Goal: Transaction & Acquisition: Purchase product/service

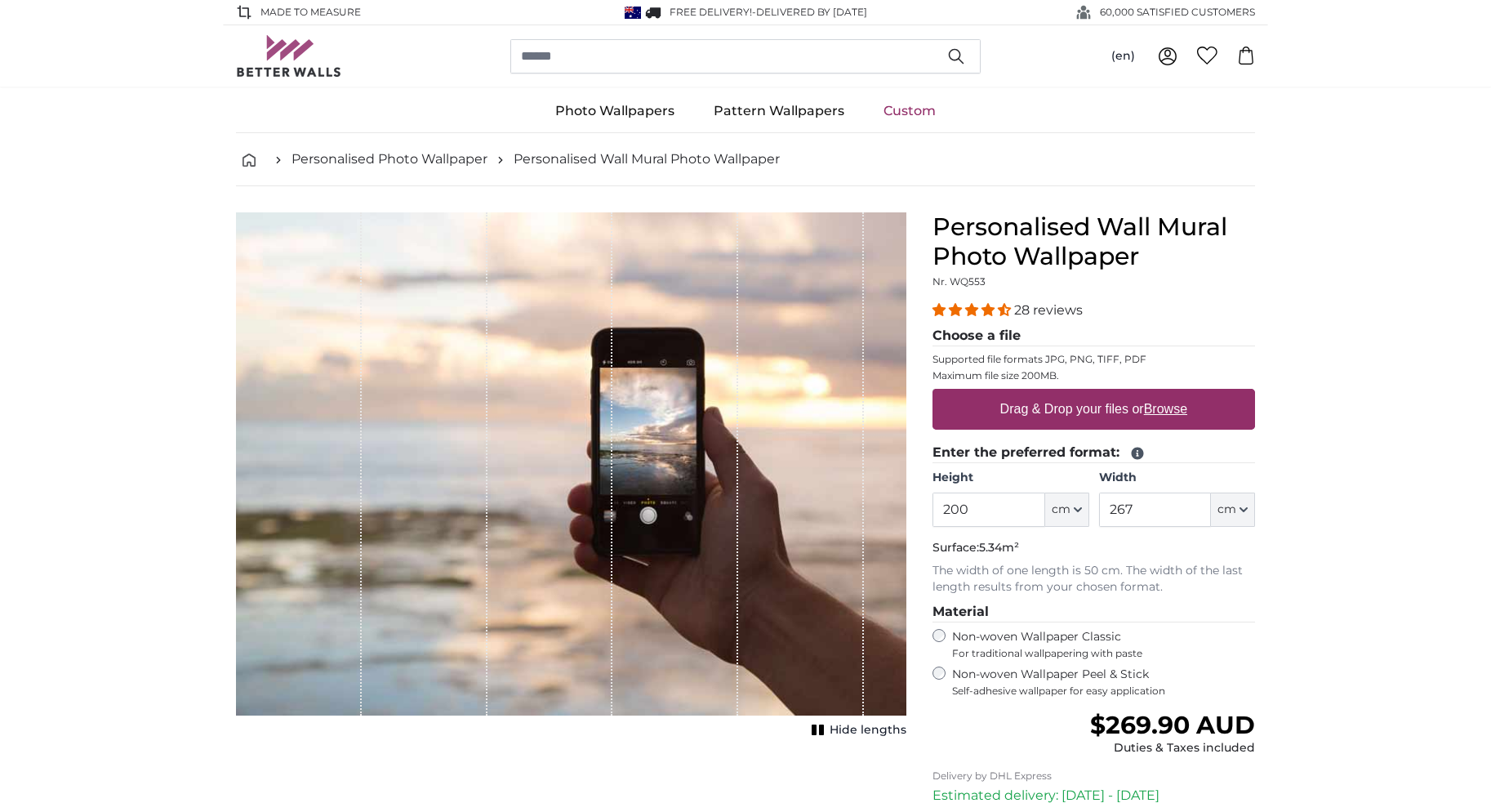
click at [1016, 412] on label "Drag & Drop your files or Browse" at bounding box center [1094, 408] width 200 height 32
click at [1016, 393] on input "Drag & Drop your files or Browse" at bounding box center [1094, 392] width 322 height 5
type input "**********"
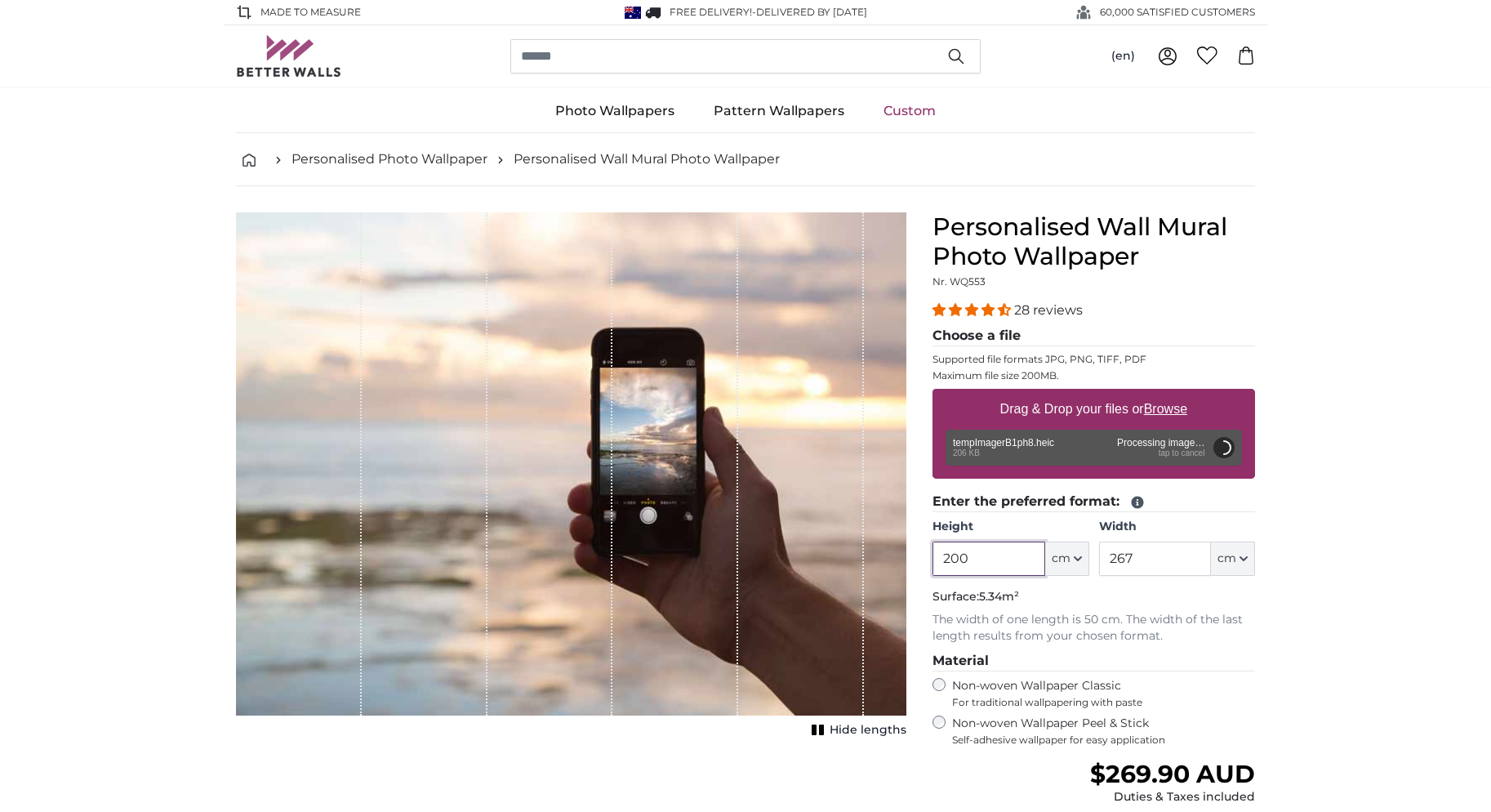
click at [958, 560] on input "200" at bounding box center [989, 558] width 112 height 34
type input "270"
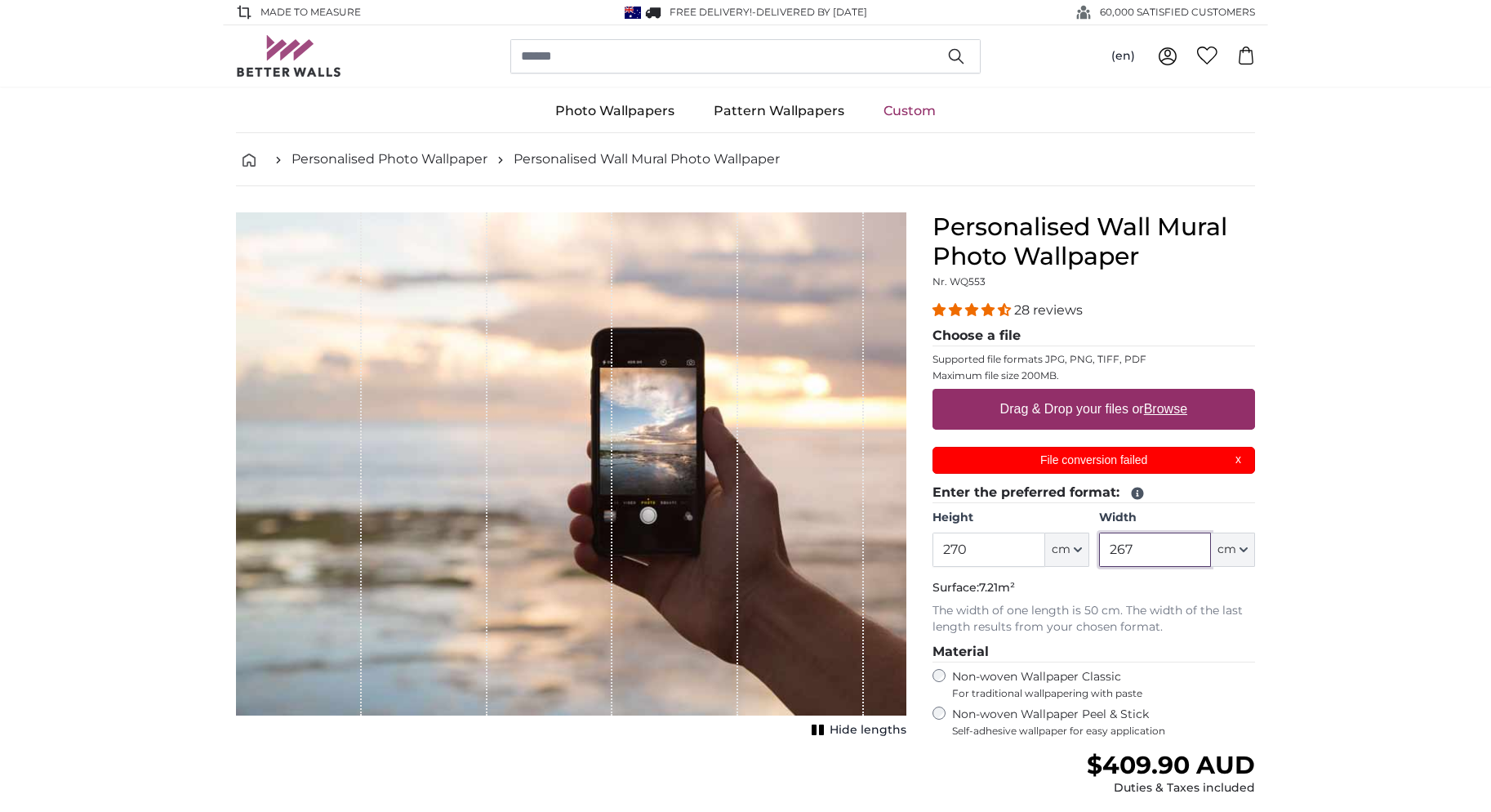
click at [1120, 540] on input "267" at bounding box center [1155, 549] width 112 height 34
drag, startPoint x: 1135, startPoint y: 543, endPoint x: 1111, endPoint y: 547, distance: 24.3
click at [1111, 547] on input "267" at bounding box center [1155, 549] width 112 height 34
type input "6"
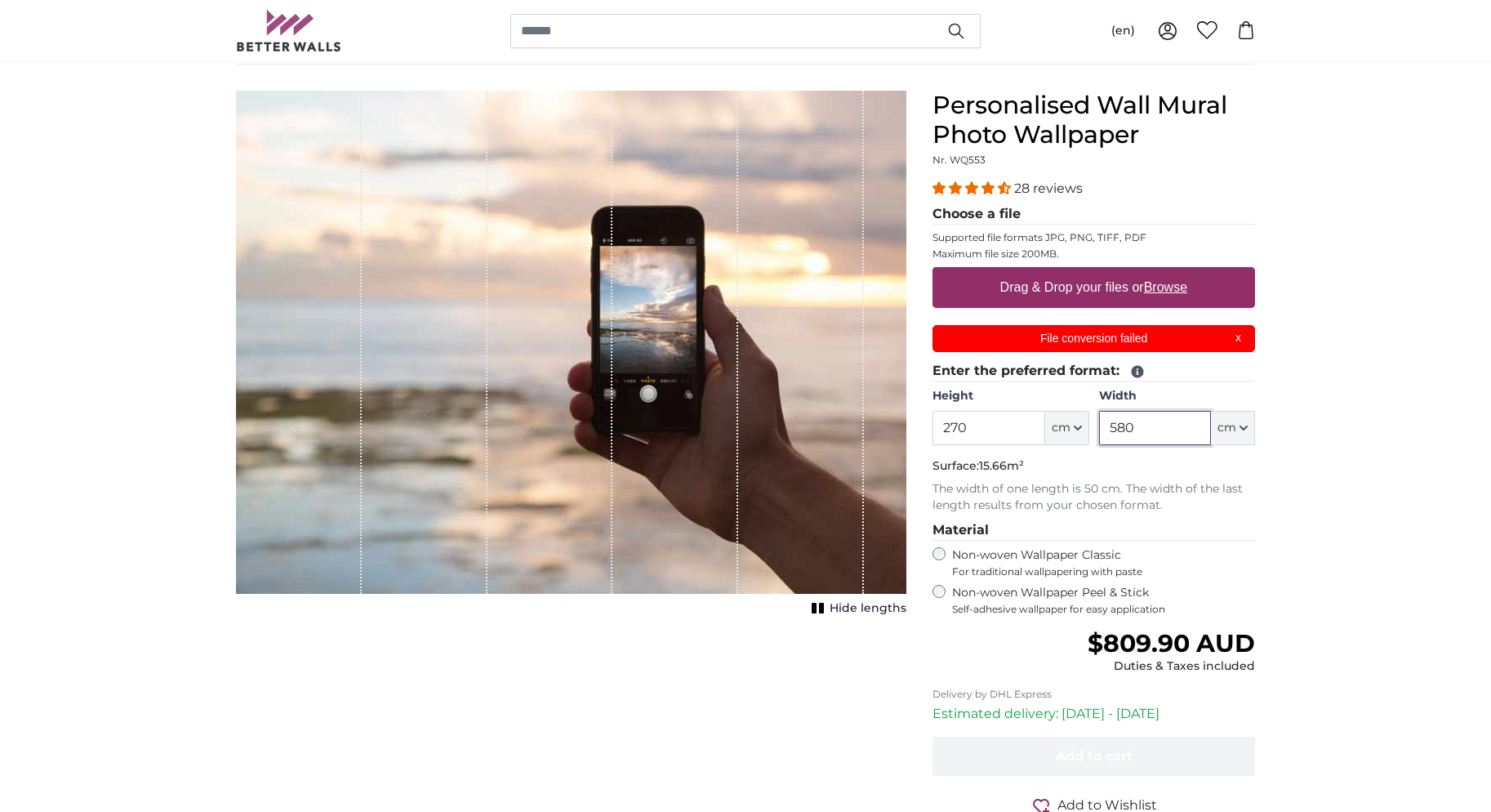
scroll to position [120, 0]
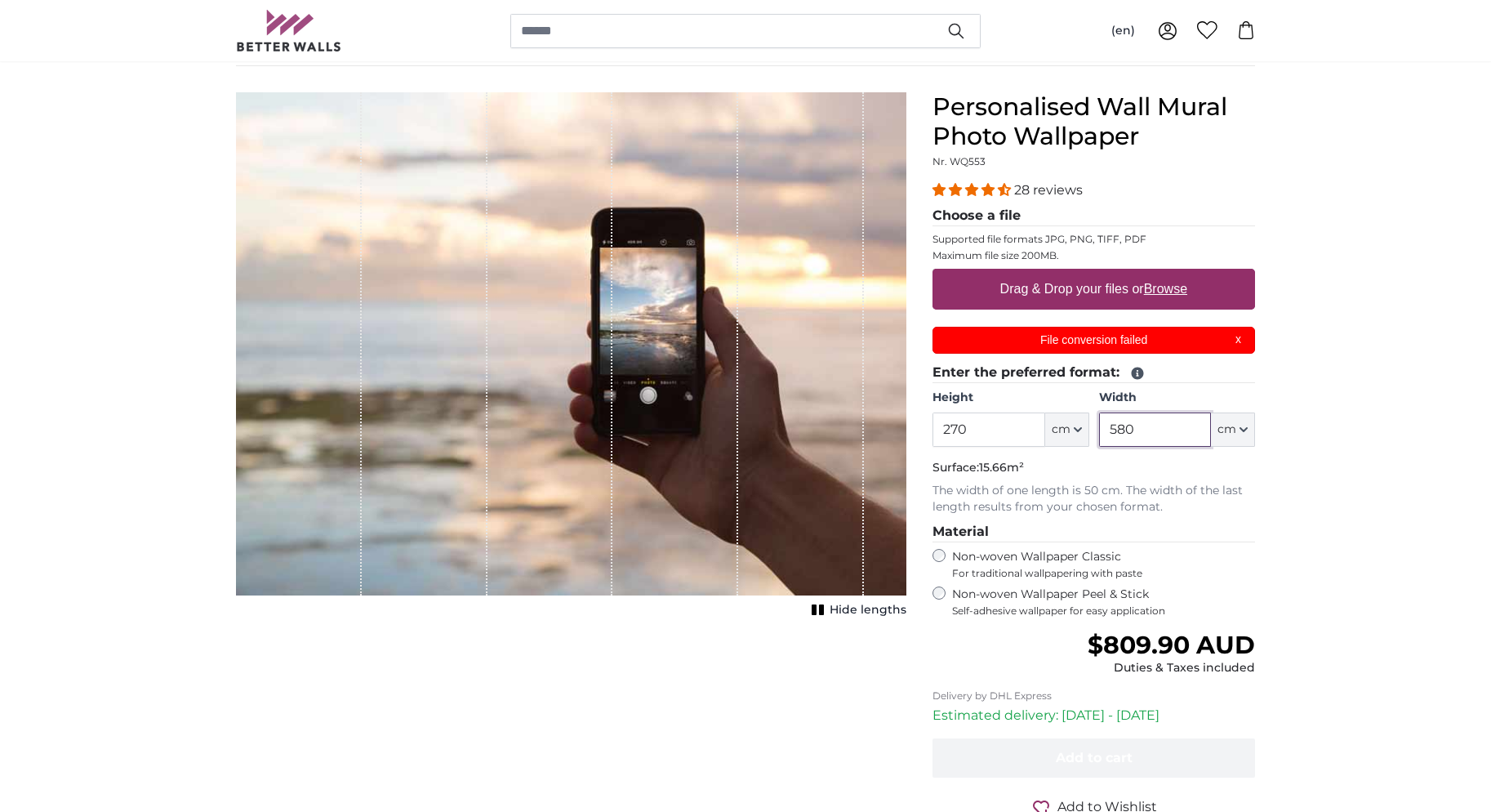
type input "580"
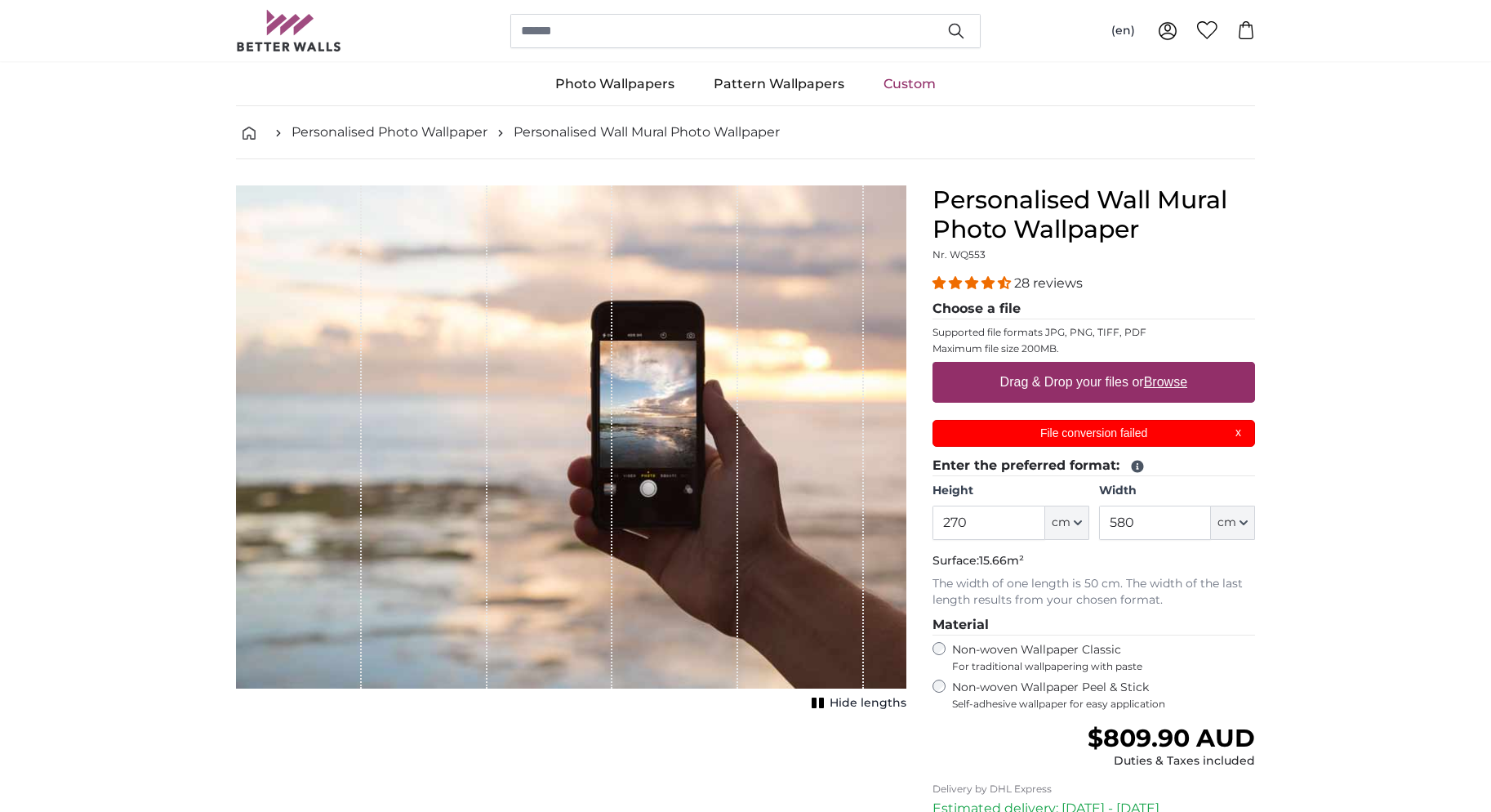
scroll to position [30, 0]
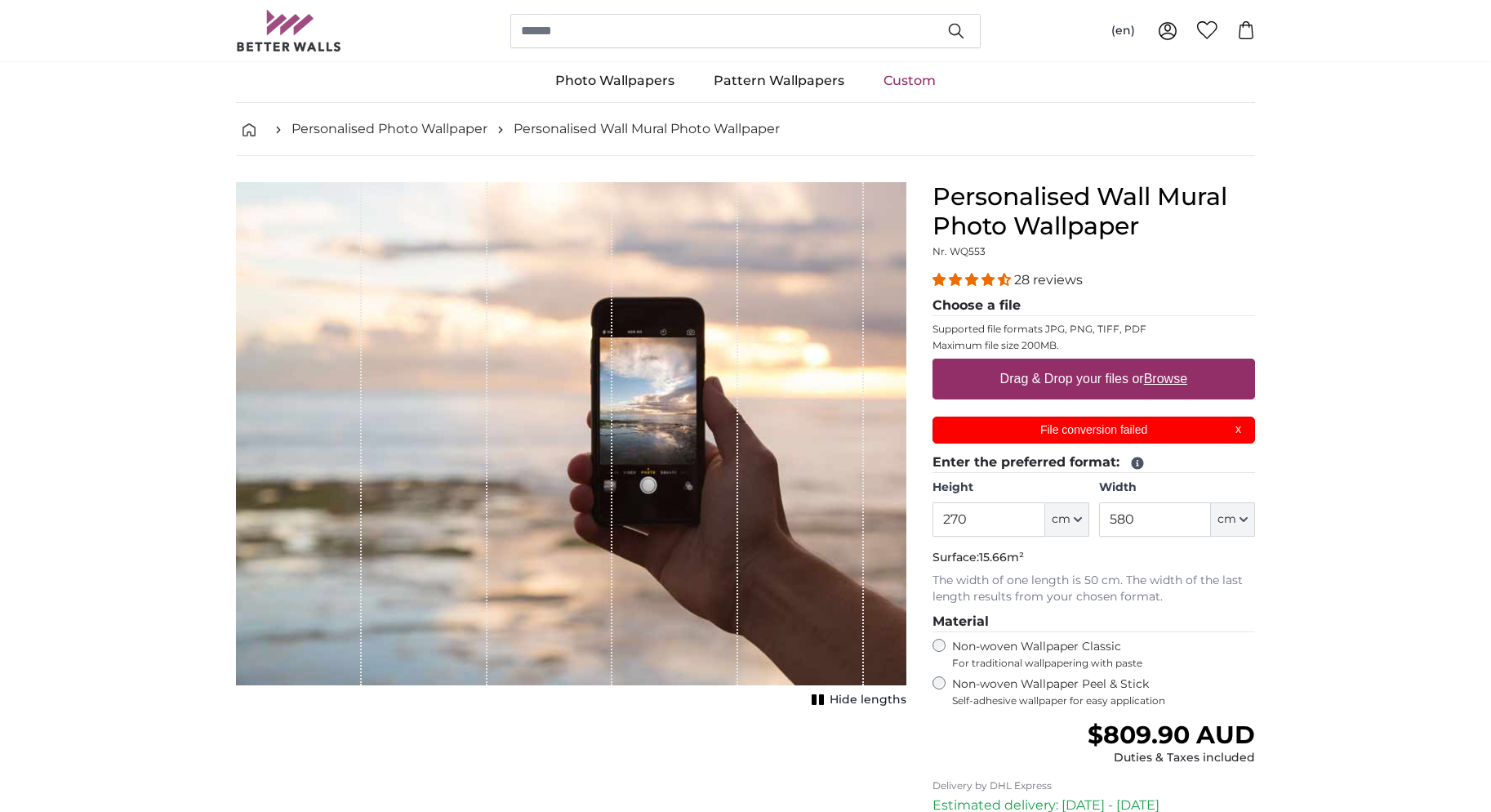
click at [1108, 378] on label "Drag & Drop your files or Browse" at bounding box center [1094, 378] width 200 height 32
click at [1108, 364] on input "Drag & Drop your files or Browse" at bounding box center [1094, 361] width 322 height 5
type input "**********"
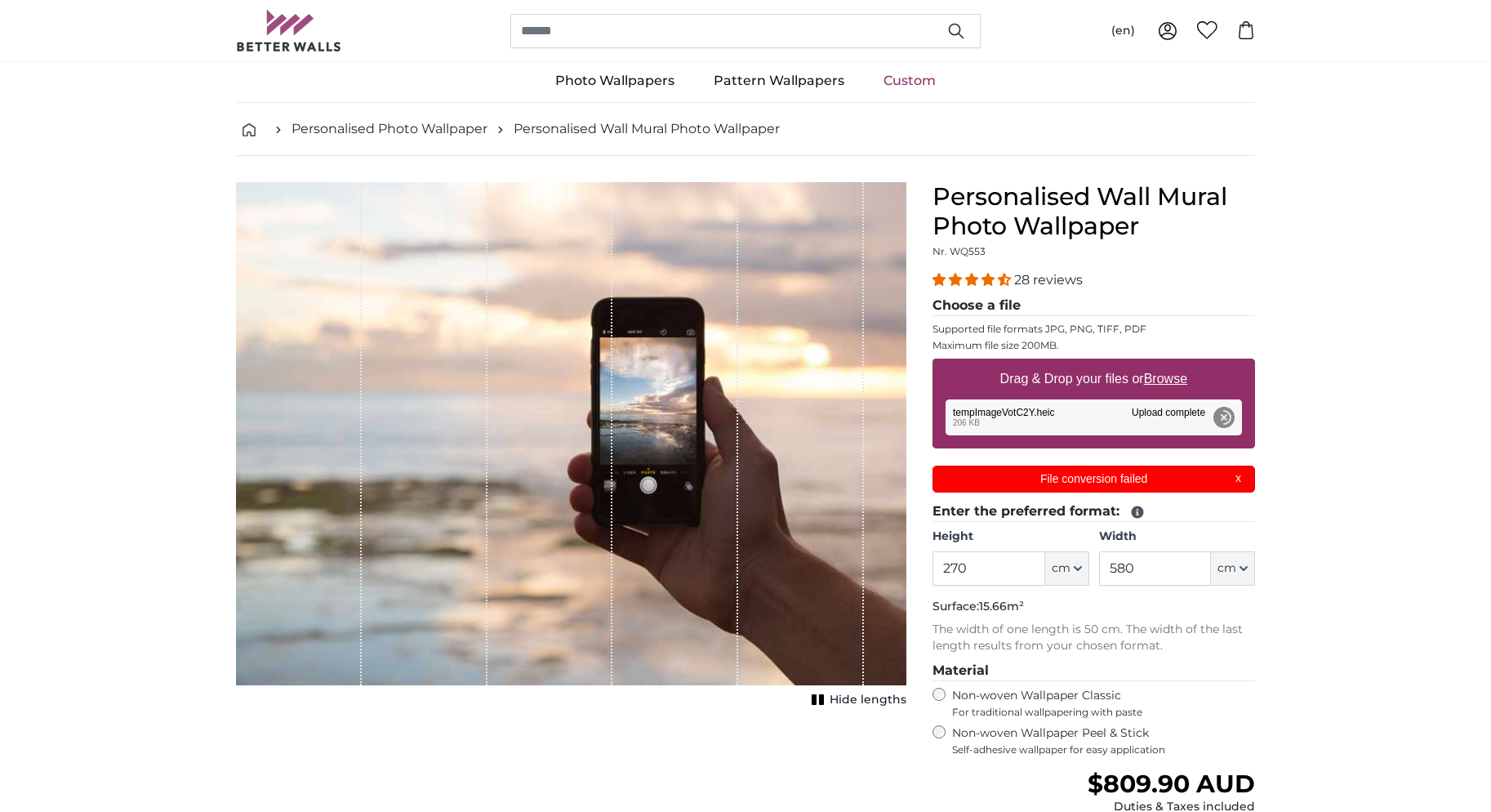
scroll to position [0, 0]
click at [1239, 478] on div "File conversion failed X" at bounding box center [1094, 478] width 322 height 27
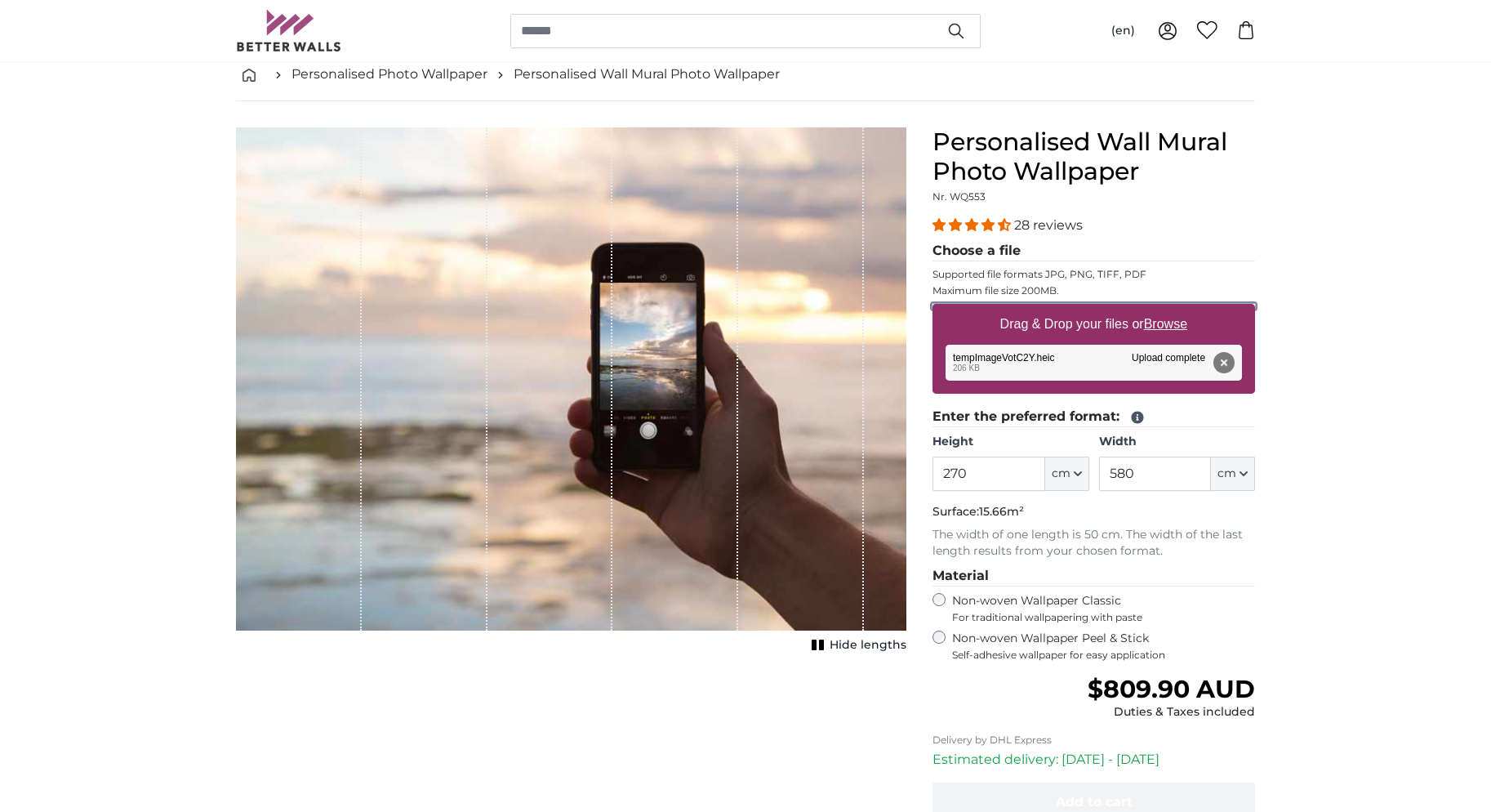
scroll to position [88, 0]
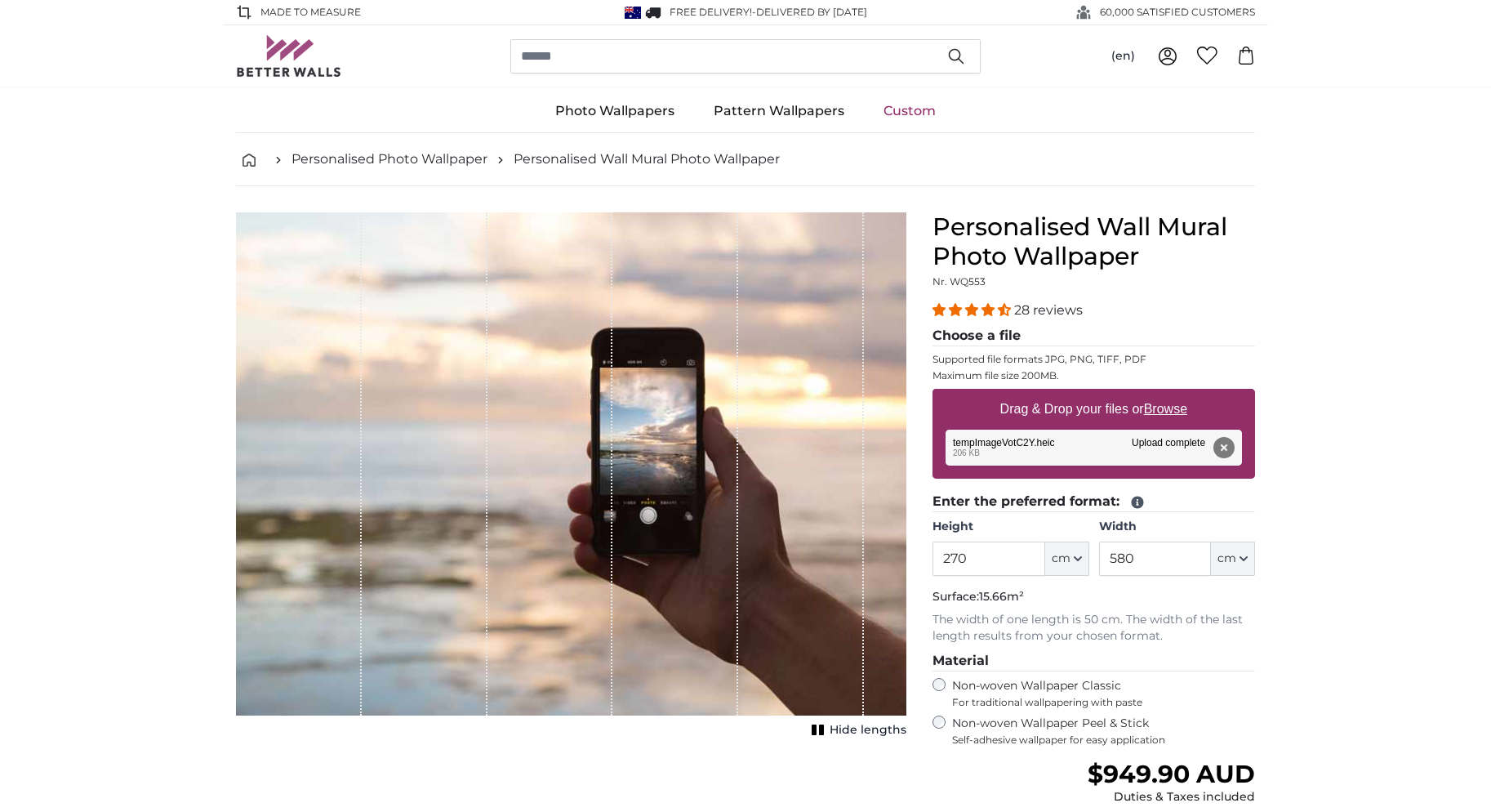
click at [816, 729] on rect "1 of 1" at bounding box center [815, 730] width 5 height 11
click at [818, 729] on rect "1 of 1" at bounding box center [816, 730] width 5 height 11
click at [816, 729] on rect "1 of 1" at bounding box center [815, 730] width 5 height 11
click at [818, 729] on rect "1 of 1" at bounding box center [816, 730] width 5 height 11
click at [959, 561] on input "270" at bounding box center [989, 558] width 112 height 34
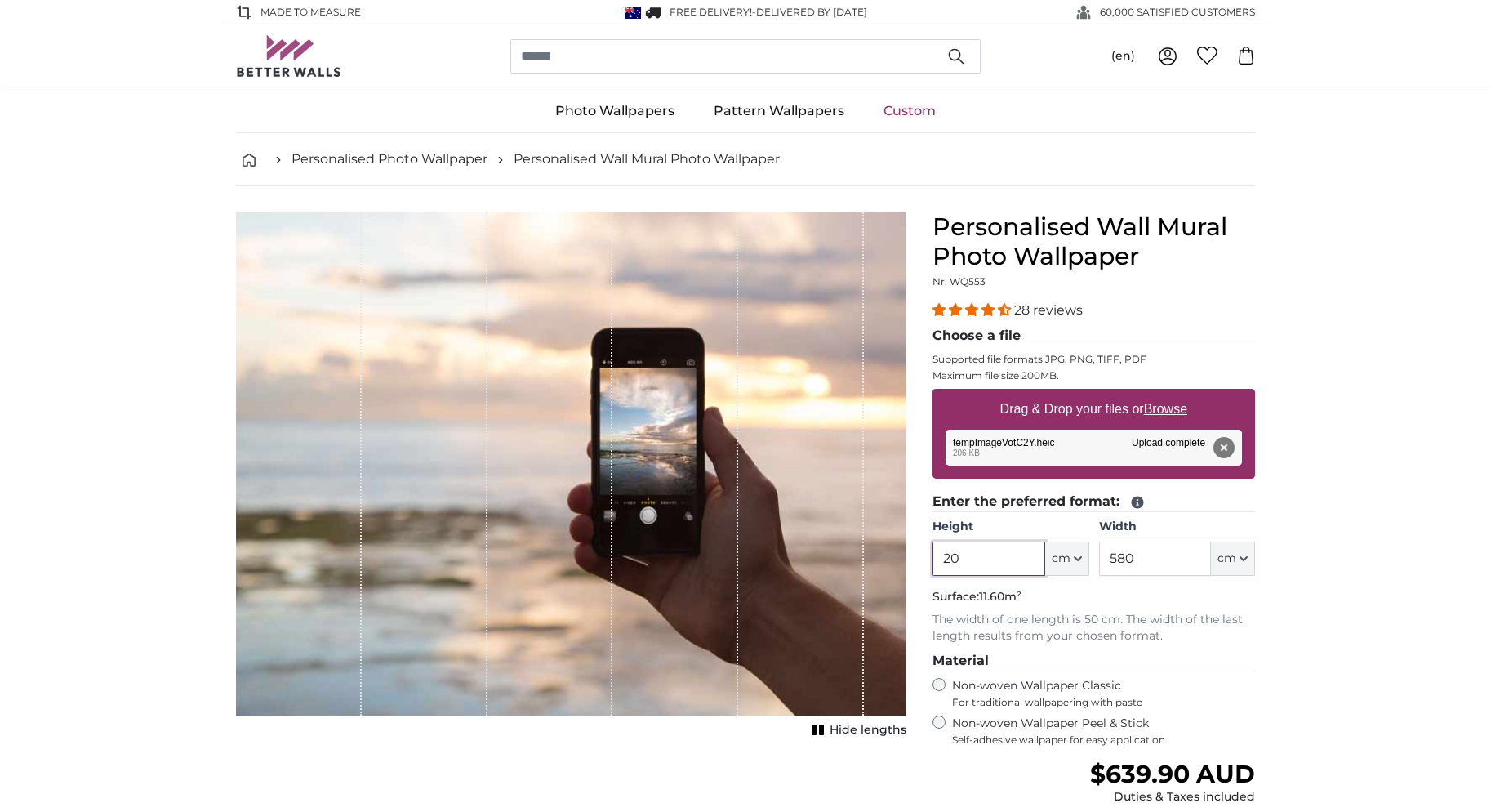
type input "270"
click at [1134, 556] on input "580" at bounding box center [1155, 558] width 112 height 34
drag, startPoint x: 1119, startPoint y: 556, endPoint x: 1099, endPoint y: 560, distance: 20.4
click at [1100, 560] on input "580" at bounding box center [1155, 558] width 112 height 34
type input "380"
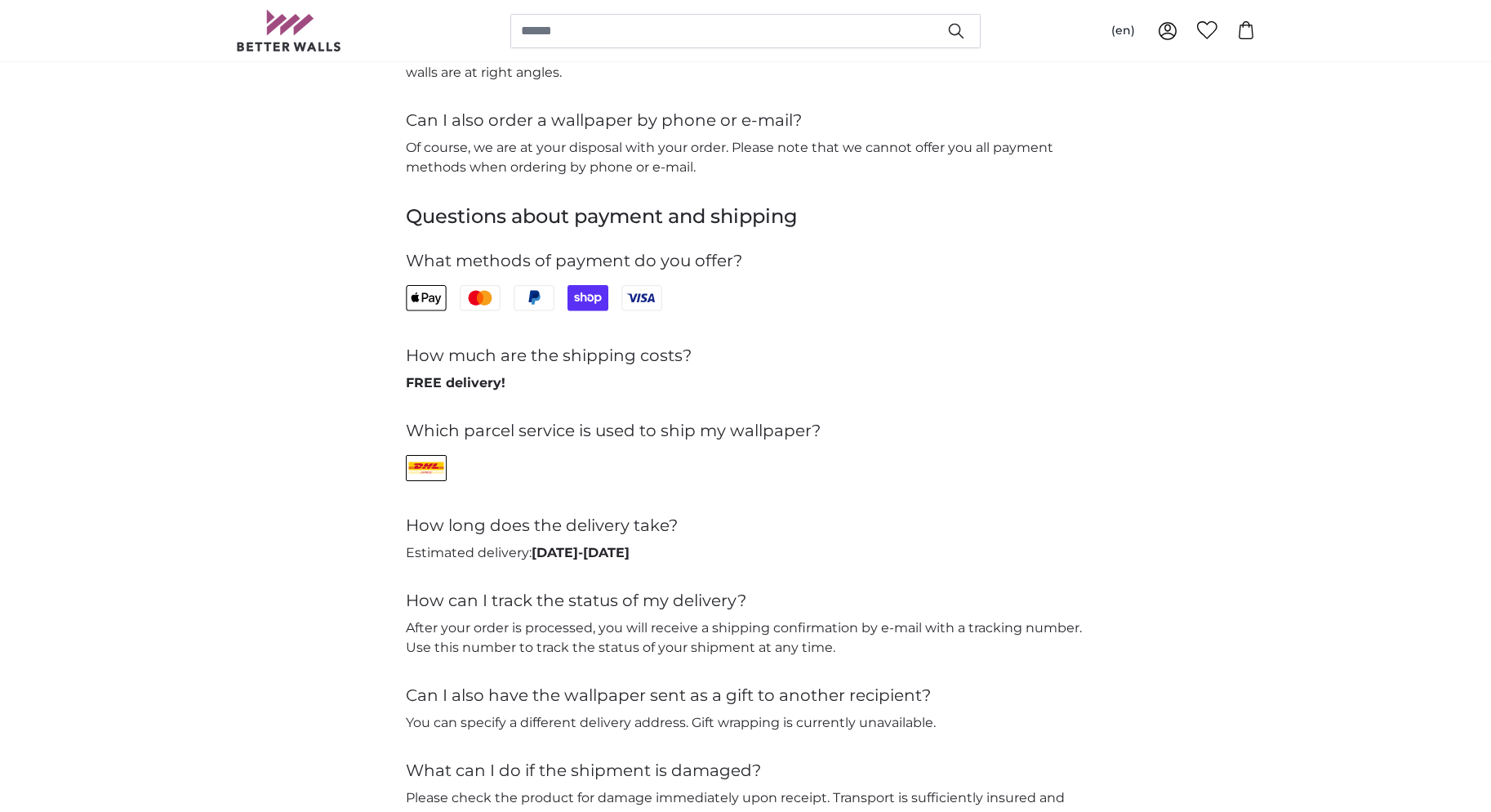
scroll to position [3265, 0]
